Goal: Transaction & Acquisition: Book appointment/travel/reservation

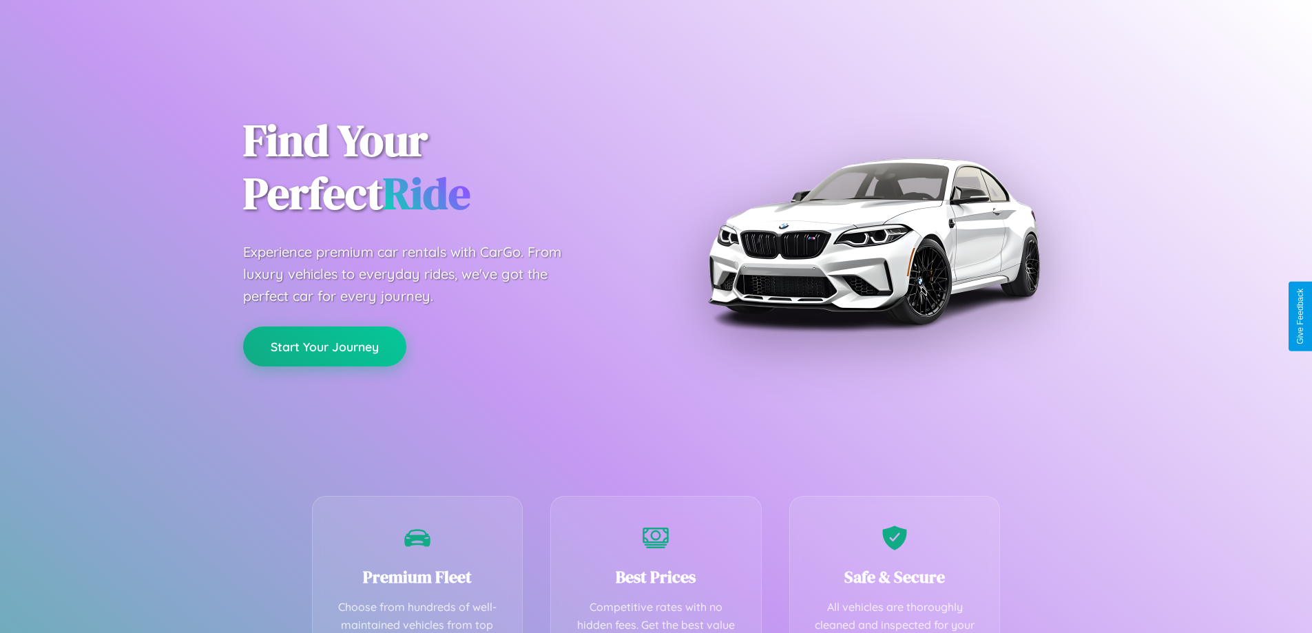
click at [324, 346] on button "Start Your Journey" at bounding box center [324, 346] width 163 height 40
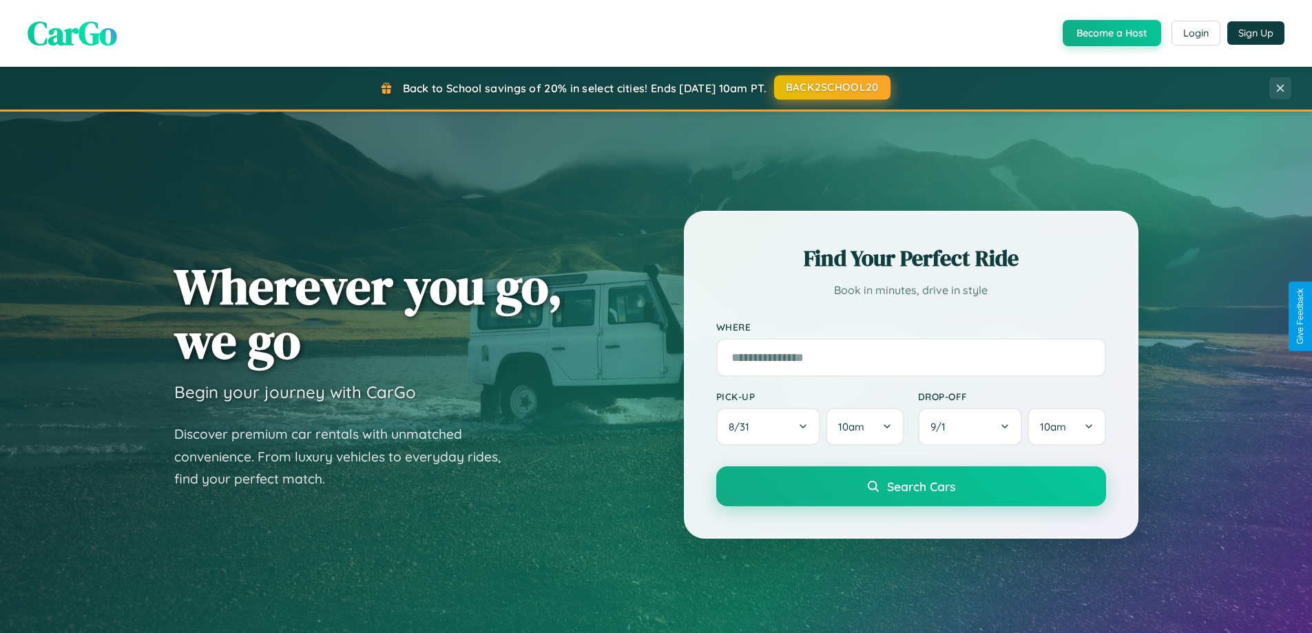
click at [831, 87] on button "BACK2SCHOOL20" at bounding box center [832, 87] width 116 height 25
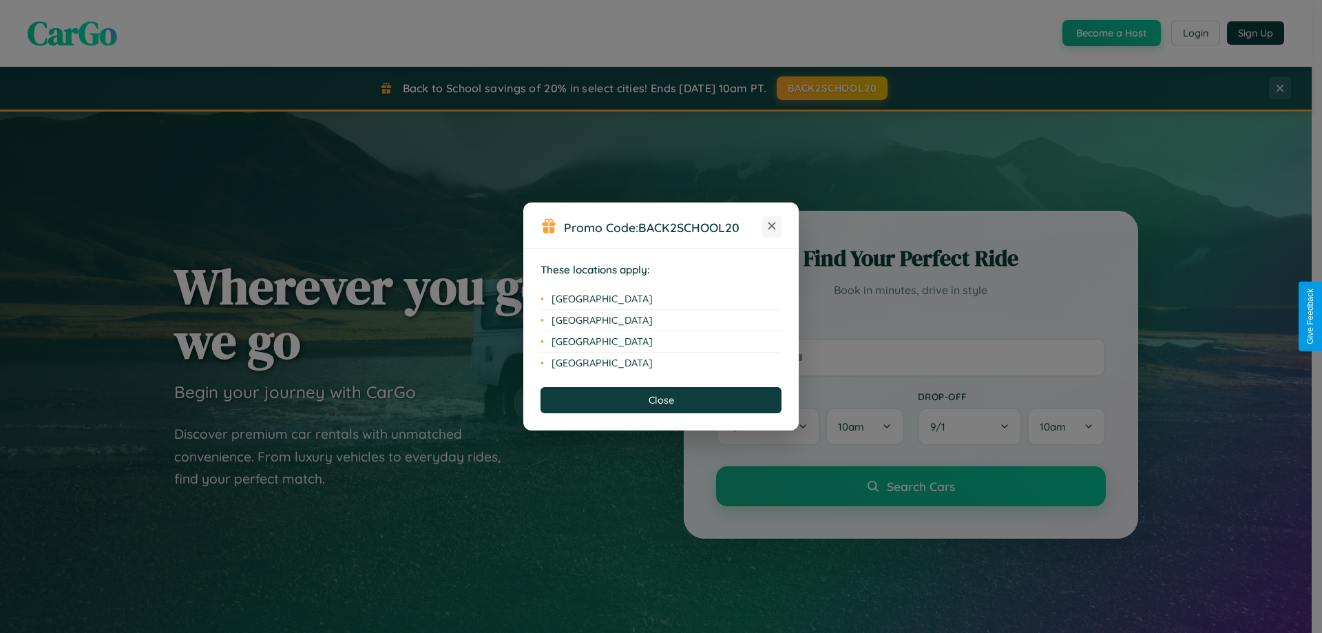
click at [772, 227] on icon at bounding box center [772, 226] width 8 height 8
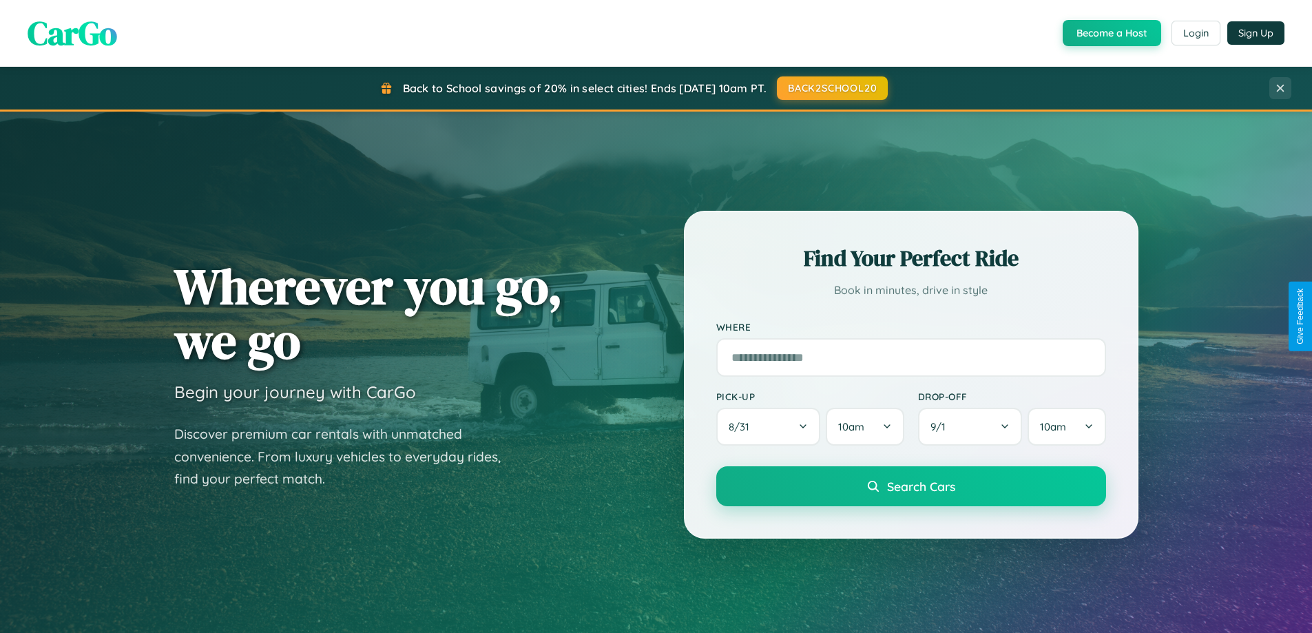
scroll to position [41, 0]
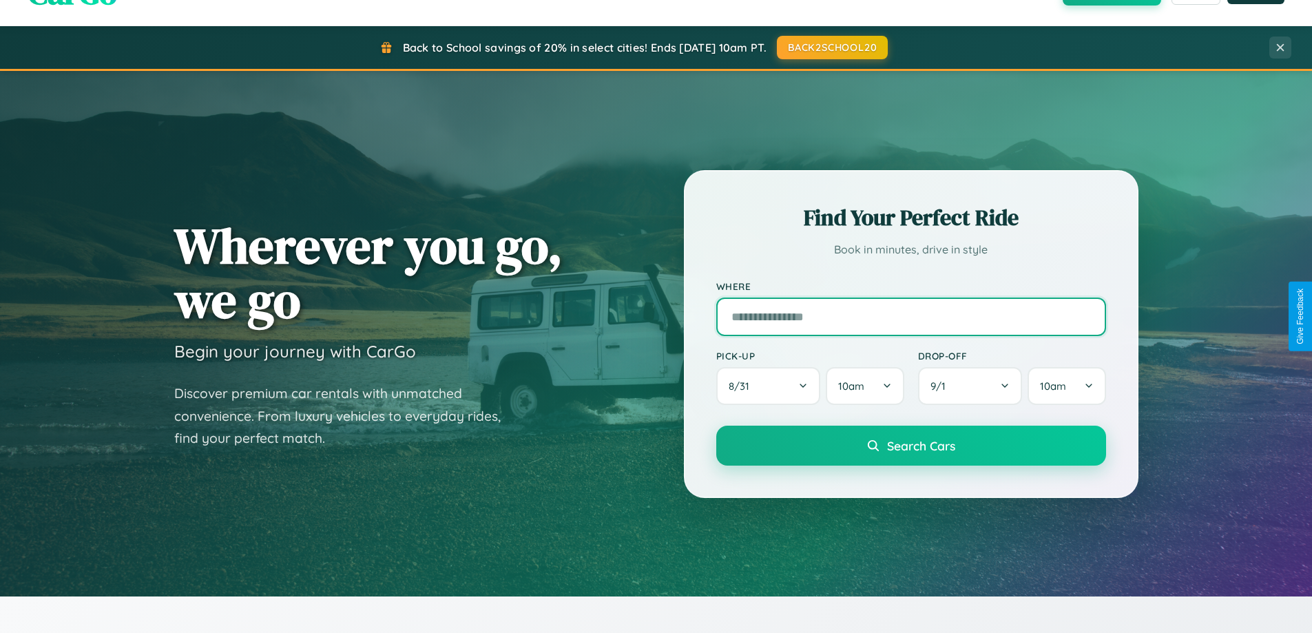
click at [910, 316] on input "text" at bounding box center [911, 316] width 390 height 39
type input "**********"
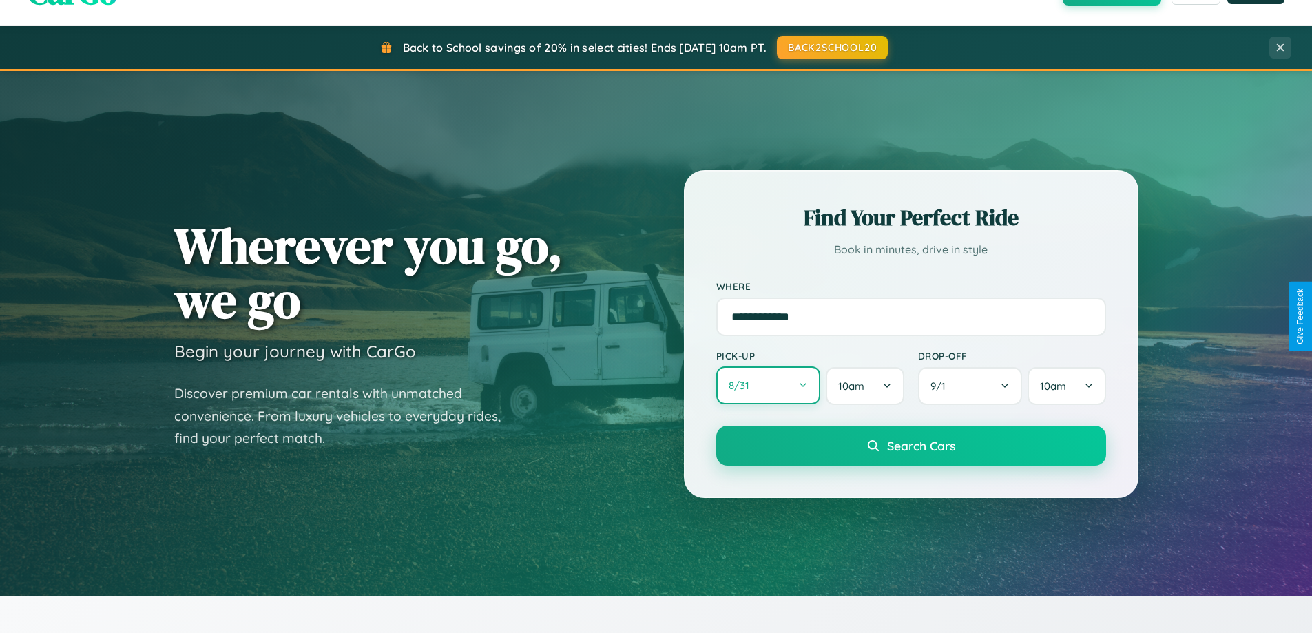
click at [768, 386] on button "8 / 31" at bounding box center [768, 385] width 105 height 38
select select "*"
select select "****"
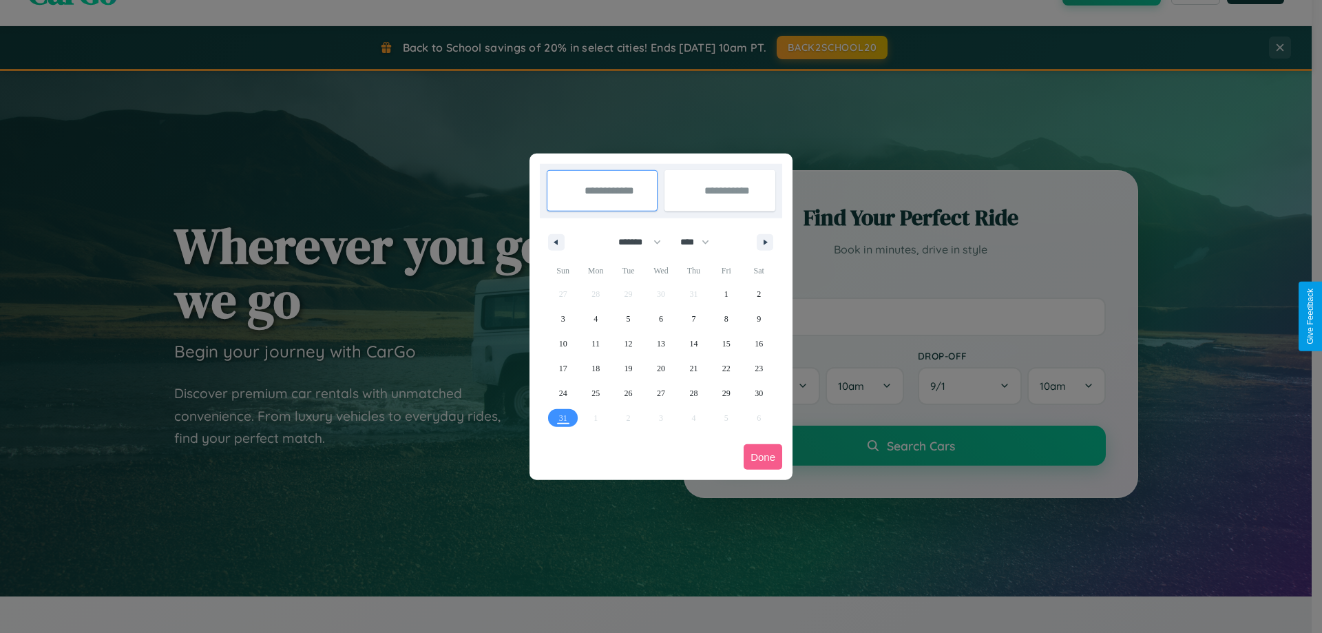
drag, startPoint x: 633, startPoint y: 242, endPoint x: 661, endPoint y: 276, distance: 44.1
click at [633, 242] on select "******* ******** ***** ***** *** **** **** ****** ********* ******* ******** **…" at bounding box center [637, 242] width 59 height 23
select select "*"
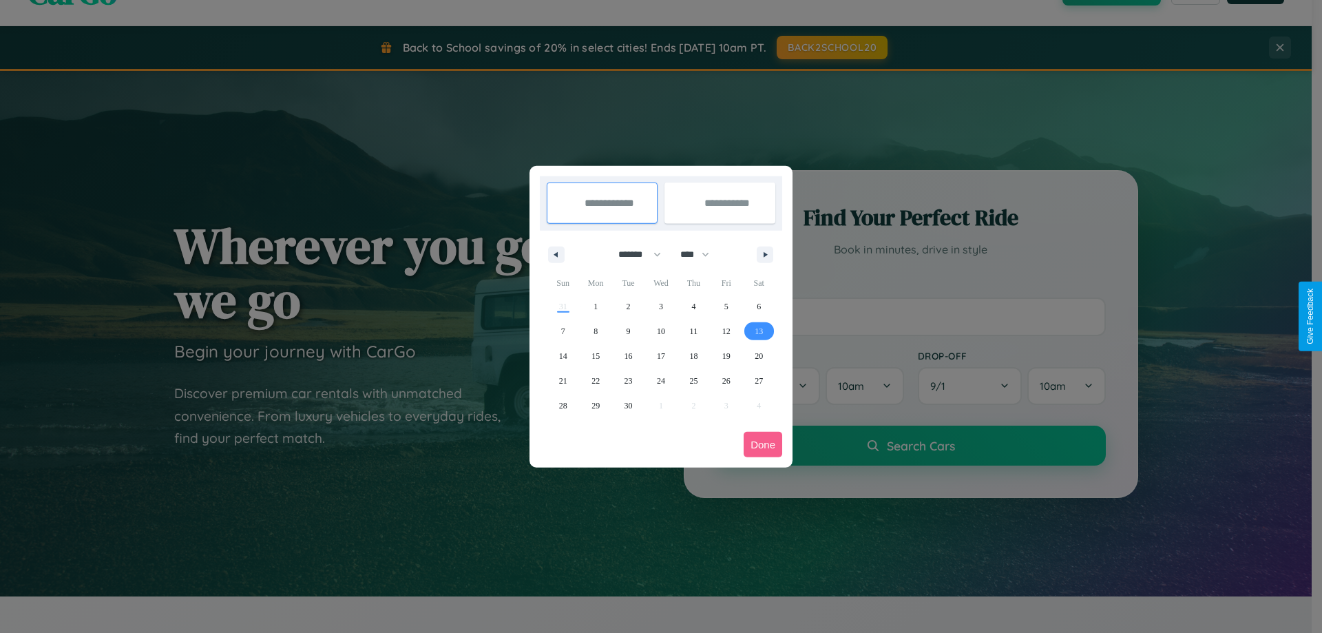
click at [759, 330] on span "13" at bounding box center [759, 331] width 8 height 25
type input "**********"
click at [693, 355] on span "18" at bounding box center [693, 356] width 8 height 25
type input "**********"
click at [763, 444] on button "Done" at bounding box center [763, 444] width 39 height 25
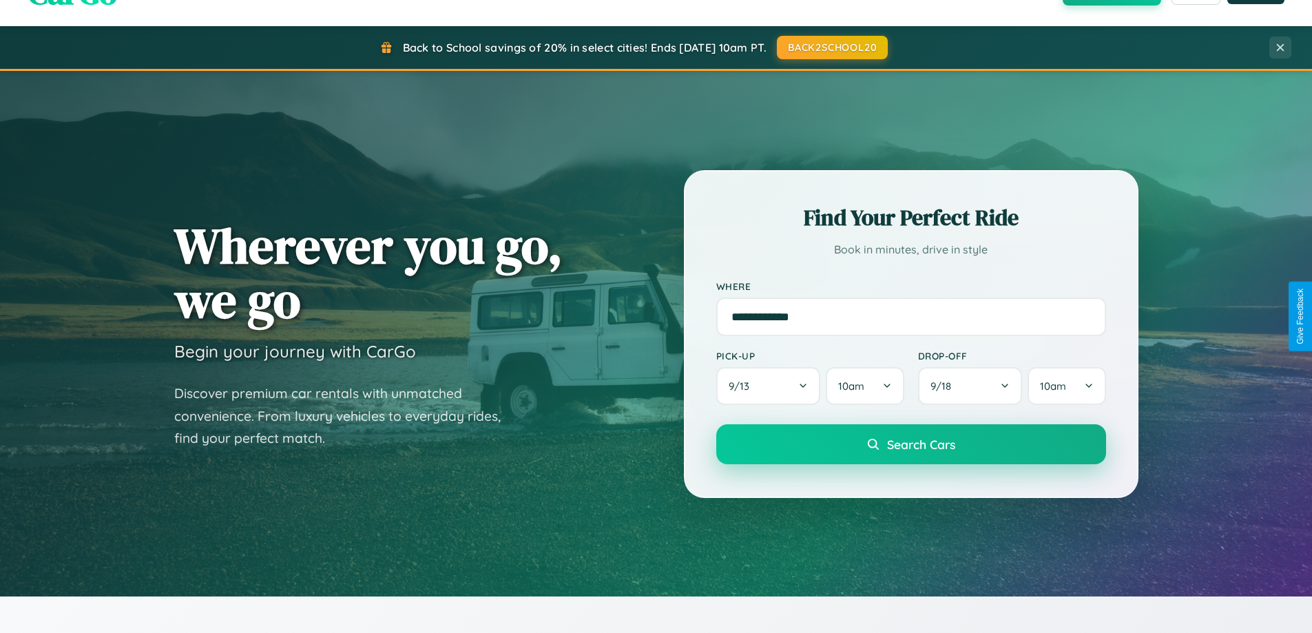
click at [910, 444] on span "Search Cars" at bounding box center [921, 444] width 68 height 15
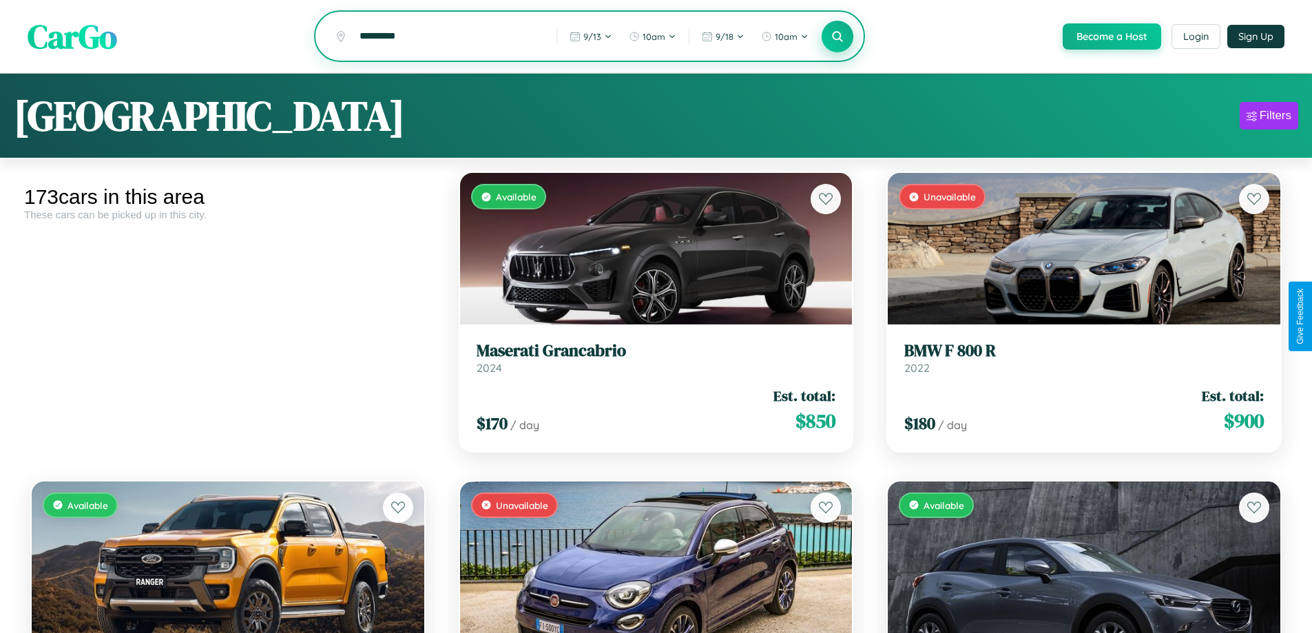
click at [837, 37] on icon at bounding box center [837, 36] width 13 height 13
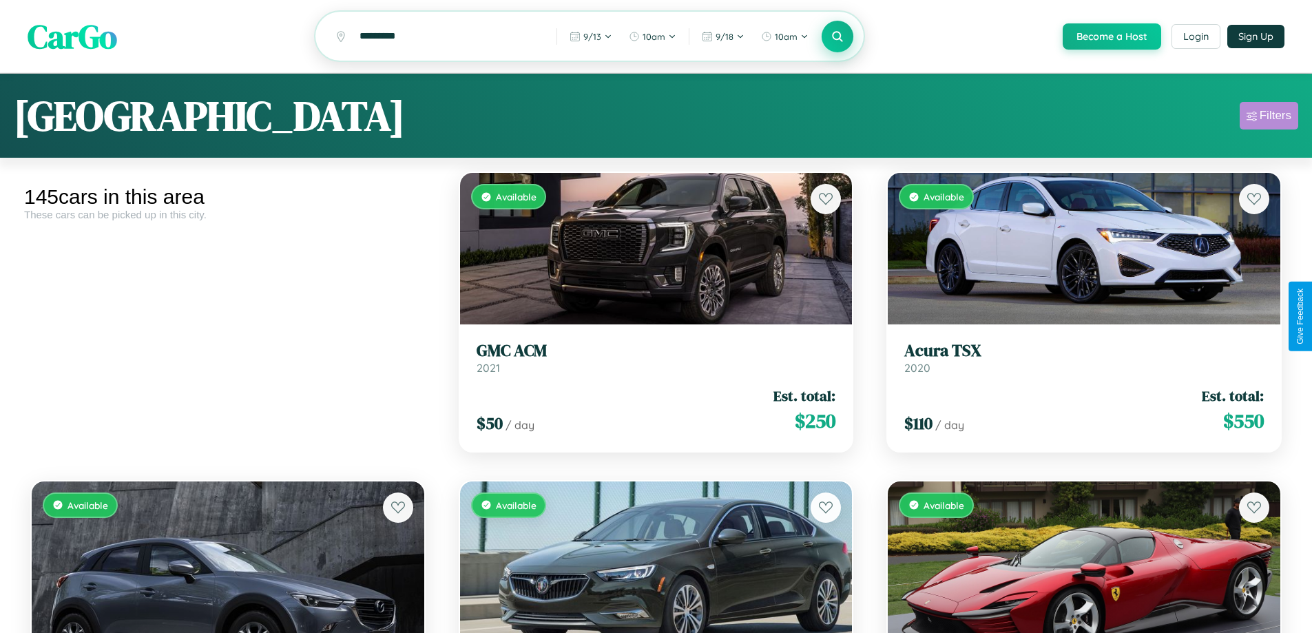
click at [1268, 118] on div "Filters" at bounding box center [1275, 116] width 32 height 14
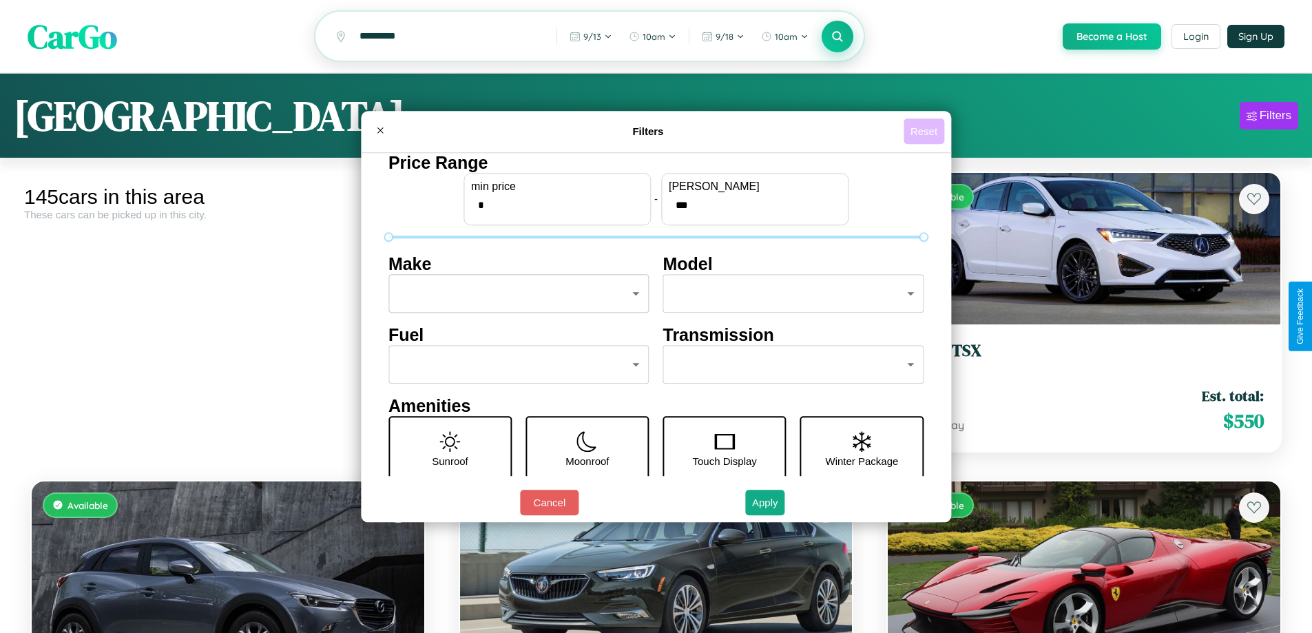
click at [925, 131] on button "Reset" at bounding box center [923, 130] width 41 height 25
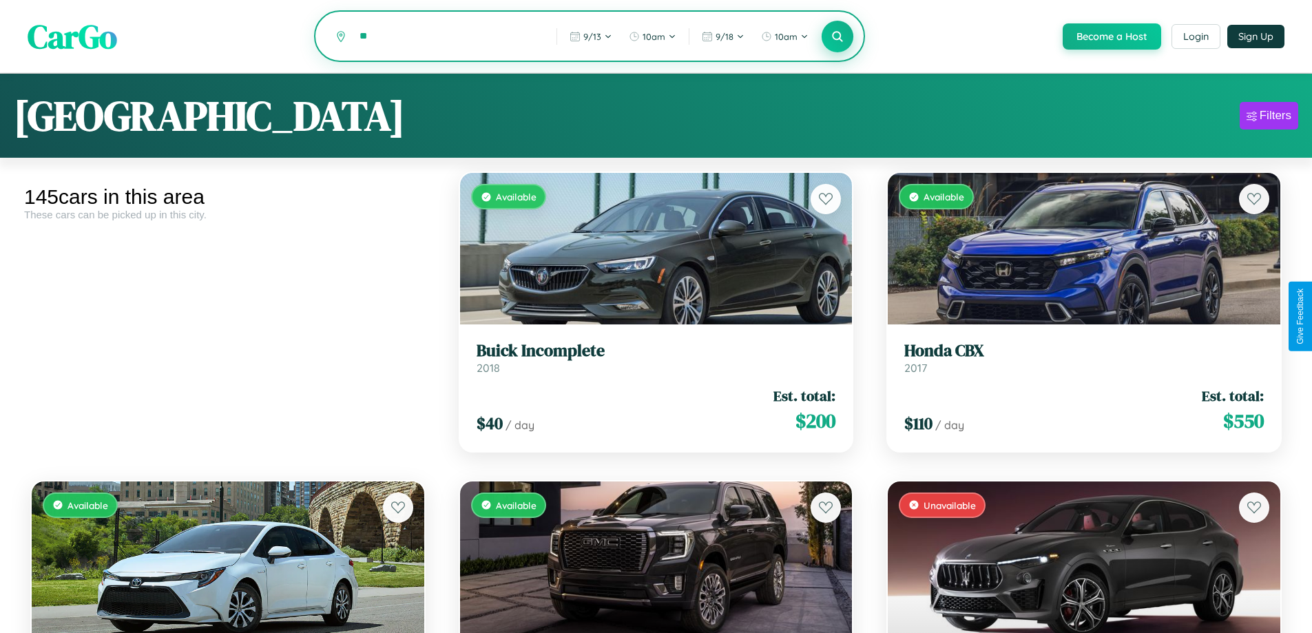
type input "*"
type input "******"
click at [837, 37] on icon at bounding box center [837, 36] width 13 height 13
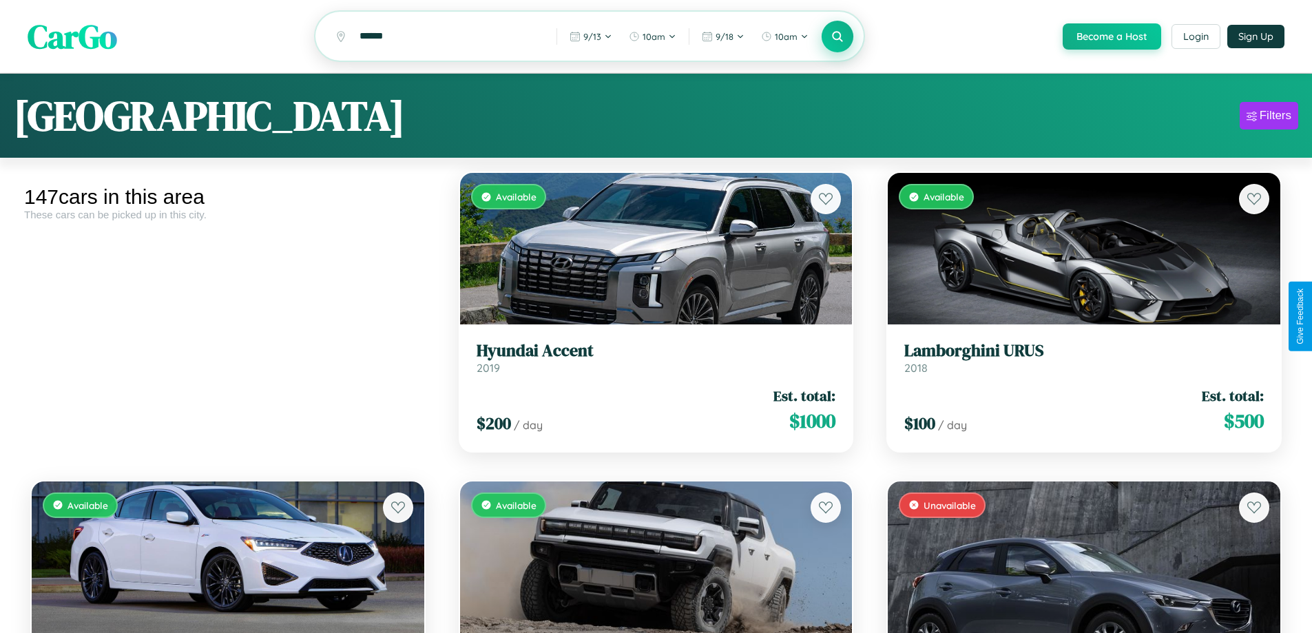
scroll to position [193, 0]
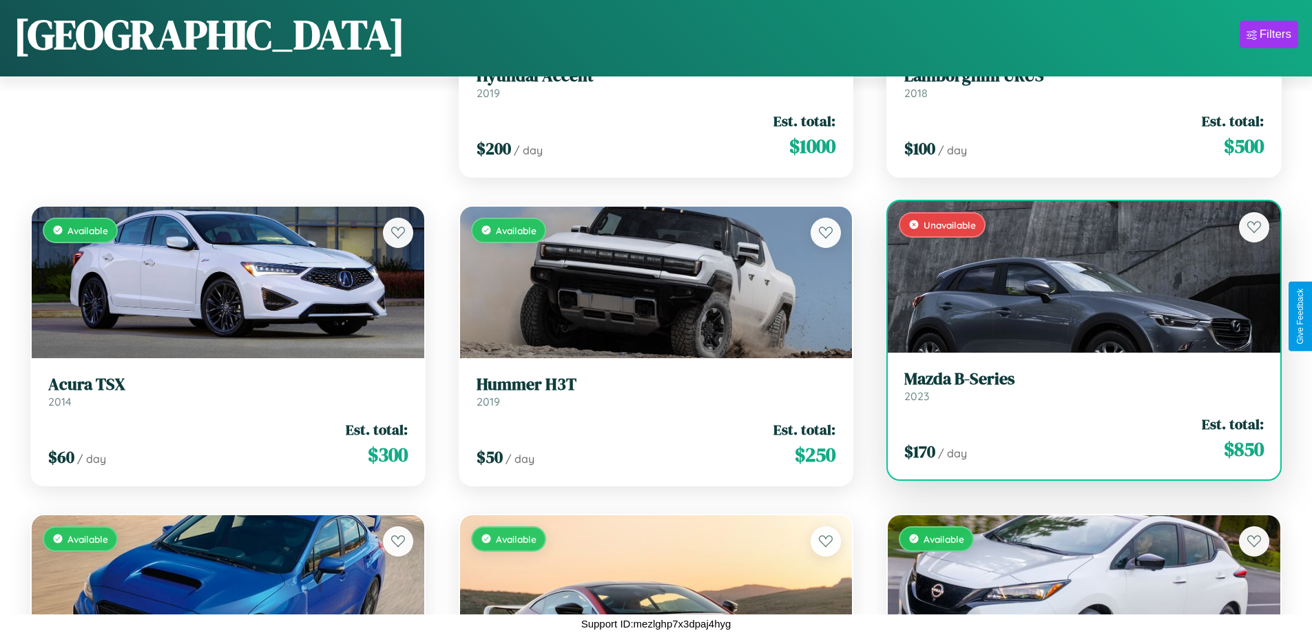
click at [1075, 276] on div "Unavailable" at bounding box center [1083, 276] width 392 height 151
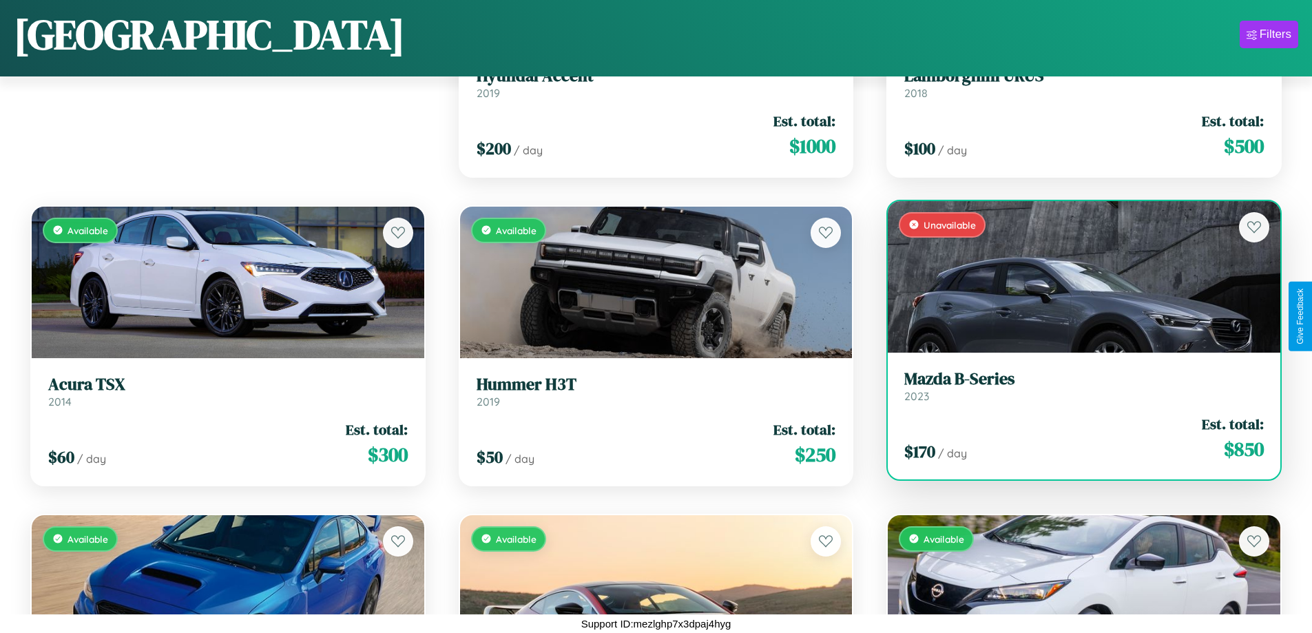
click at [1075, 276] on div "Unavailable" at bounding box center [1083, 276] width 392 height 151
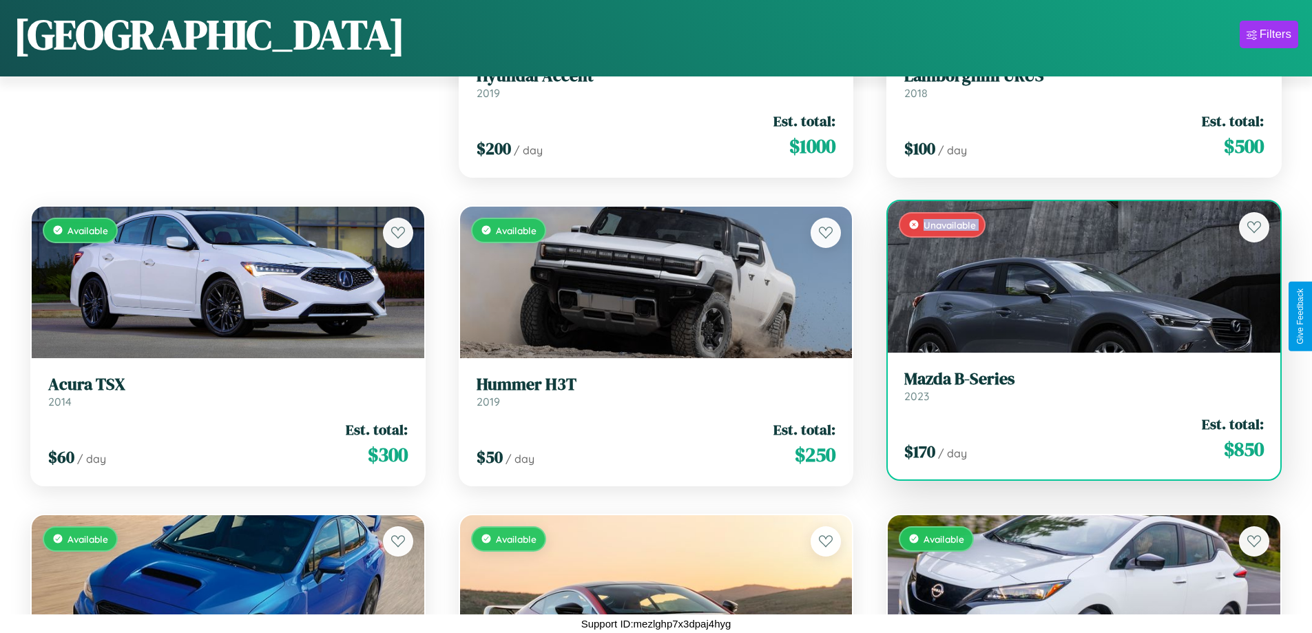
click at [1075, 276] on div "Unavailable" at bounding box center [1083, 276] width 392 height 151
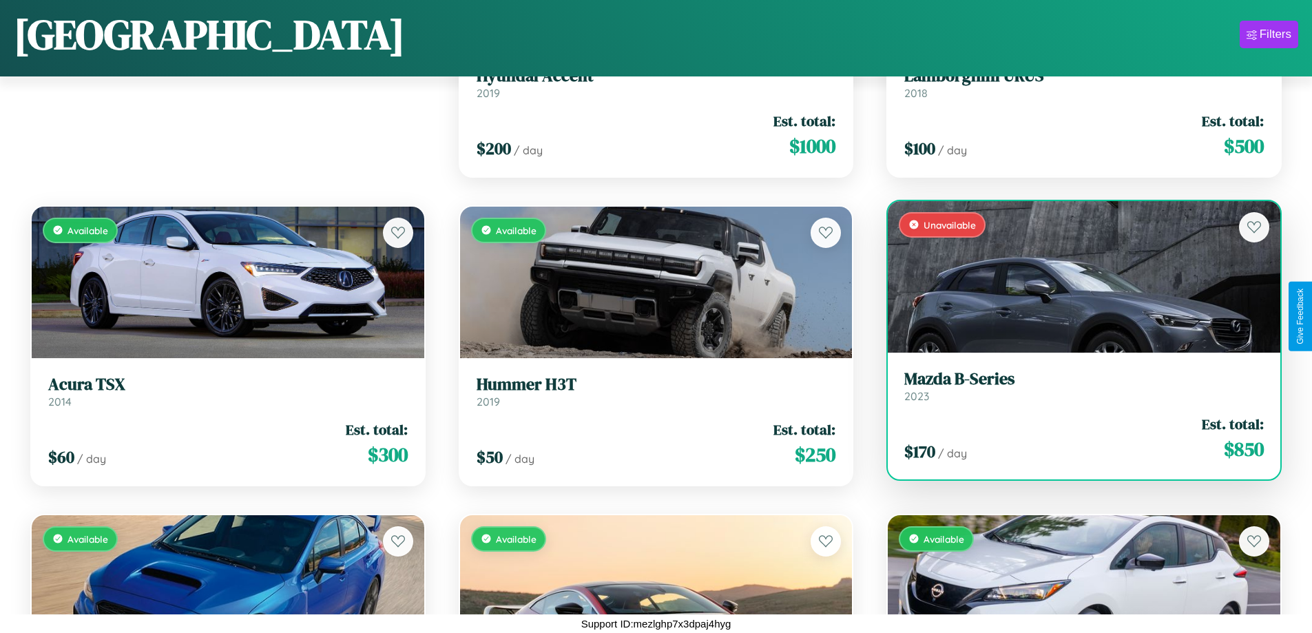
click at [1075, 276] on div "Unavailable" at bounding box center [1083, 276] width 392 height 151
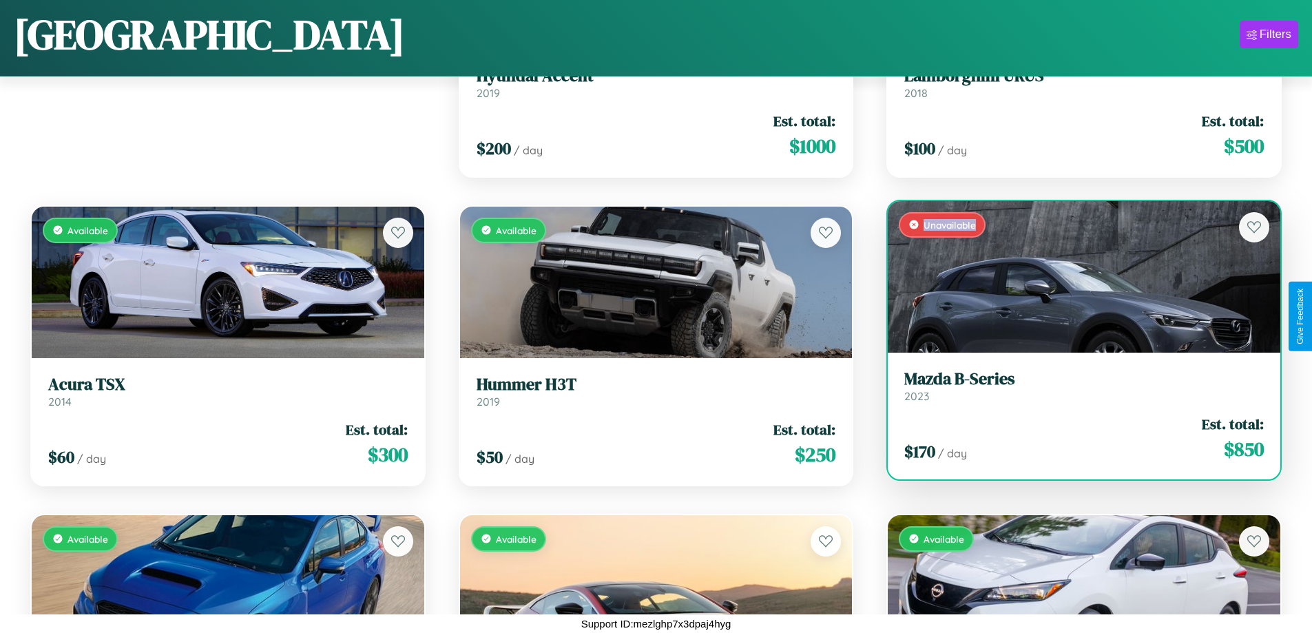
click at [1075, 276] on div "Unavailable" at bounding box center [1083, 276] width 392 height 151
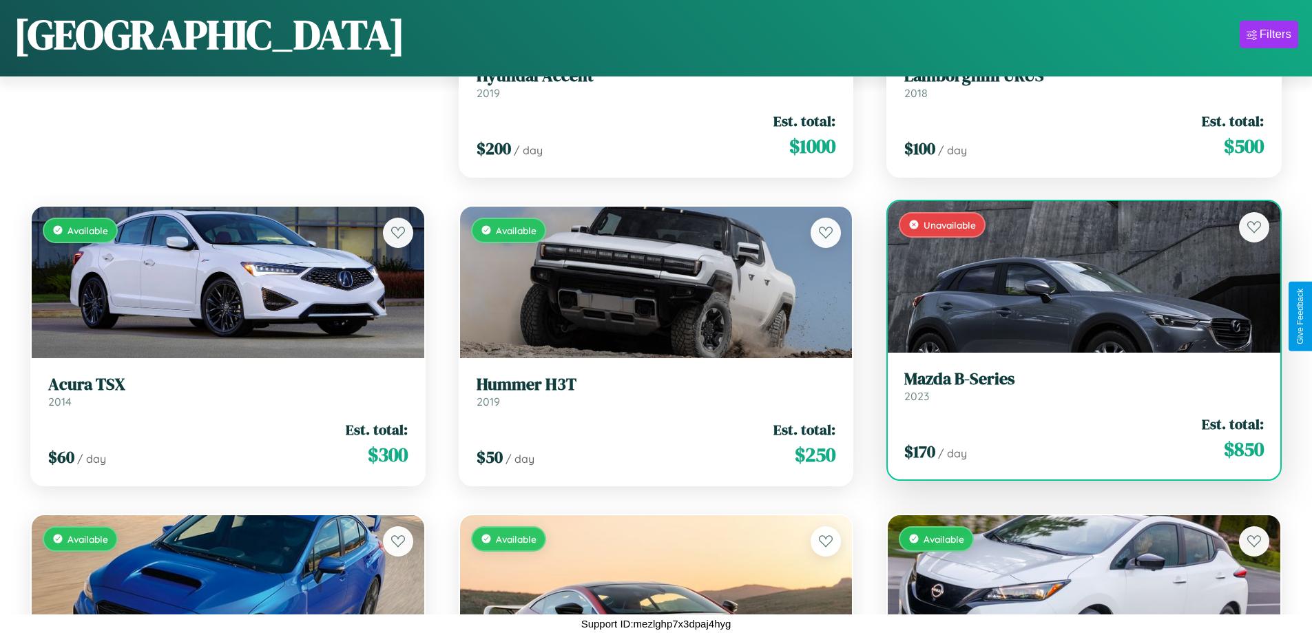
click at [1075, 386] on h3 "Mazda B-Series" at bounding box center [1083, 379] width 359 height 20
